Goal: Information Seeking & Learning: Learn about a topic

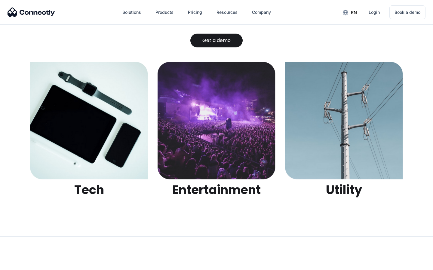
scroll to position [1895, 0]
